Goal: Obtain resource: Obtain resource

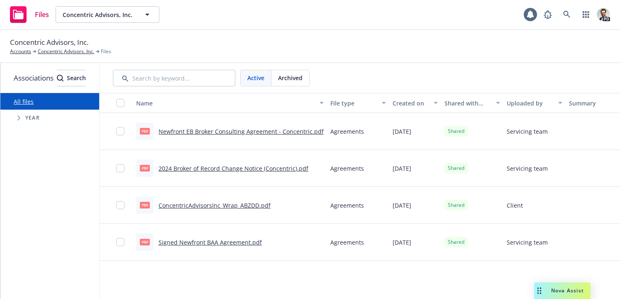
scroll to position [0, 140]
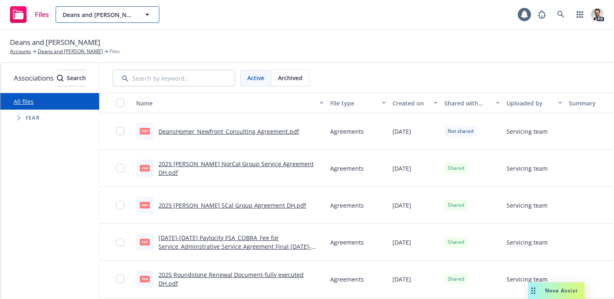
click at [114, 11] on span "Deans and Homer" at bounding box center [99, 14] width 72 height 9
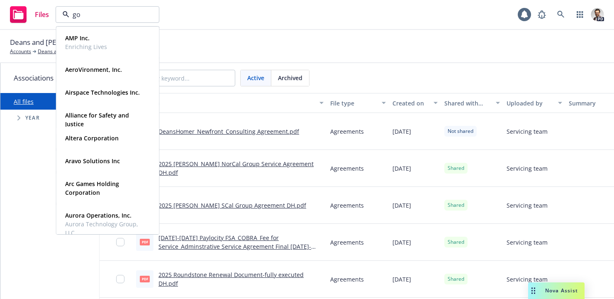
type input "gog"
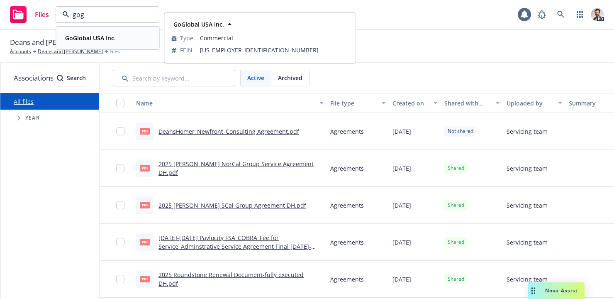
click at [116, 38] on div "GoGlobal USA Inc." at bounding box center [90, 38] width 56 height 12
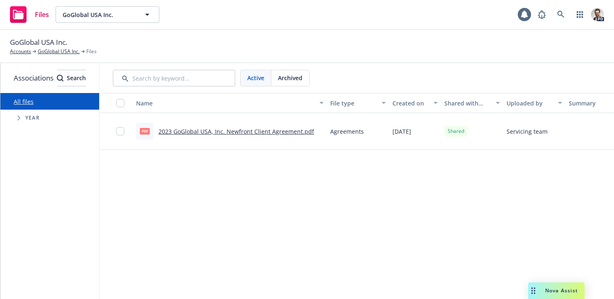
click at [265, 131] on link "2023 GoGlobal USA, Inc. Newfront Client Agreement.pdf" at bounding box center [236, 131] width 156 height 8
click at [119, 16] on span "GoGlobal USA Inc." at bounding box center [99, 14] width 72 height 9
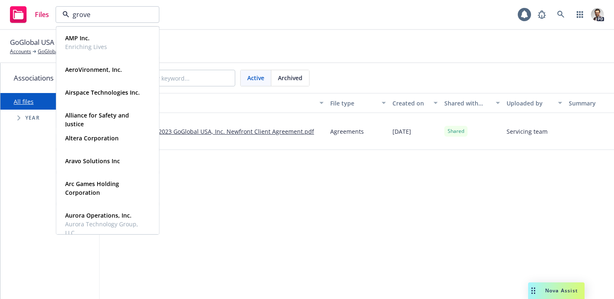
type input "grove"
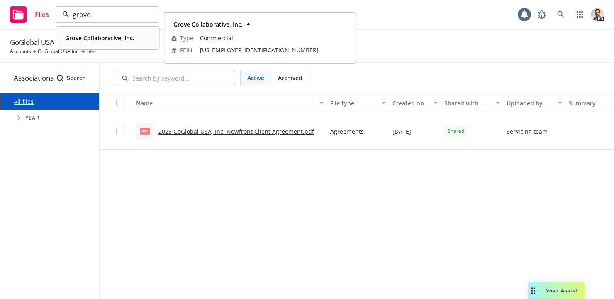
click at [130, 35] on strong "Grove Collaborative, Inc." at bounding box center [99, 38] width 69 height 8
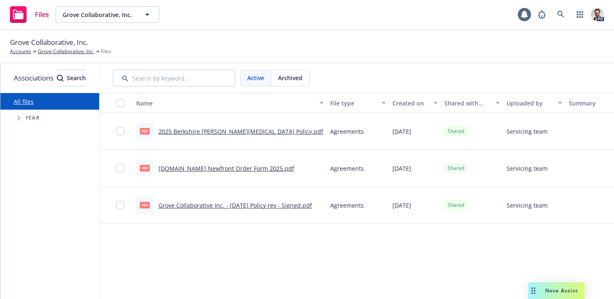
click at [239, 168] on link "Grove.co Newfront Order Form 2025.pdf" at bounding box center [226, 168] width 136 height 8
